Goal: Information Seeking & Learning: Learn about a topic

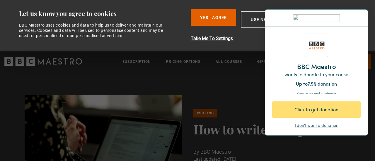
click at [313, 108] on div "Click to get donation" at bounding box center [316, 109] width 67 height 7
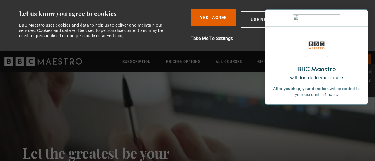
click at [357, 16] on img at bounding box center [359, 18] width 4 height 4
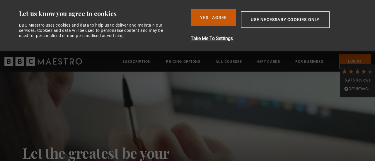
click at [212, 21] on button "Yes I Agree" at bounding box center [213, 17] width 45 height 16
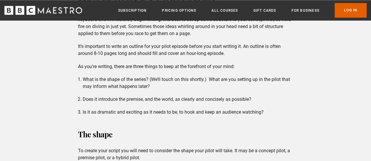
scroll to position [527, 0]
